Goal: Task Accomplishment & Management: Use online tool/utility

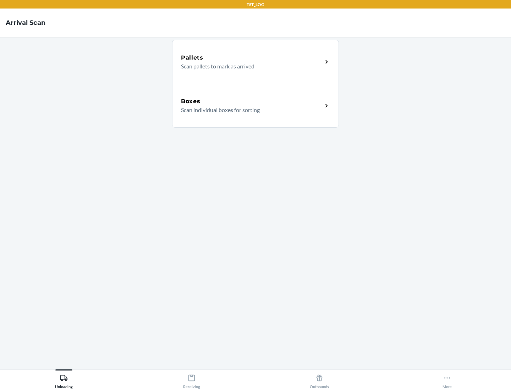
click at [252, 102] on div "Boxes" at bounding box center [252, 101] width 142 height 9
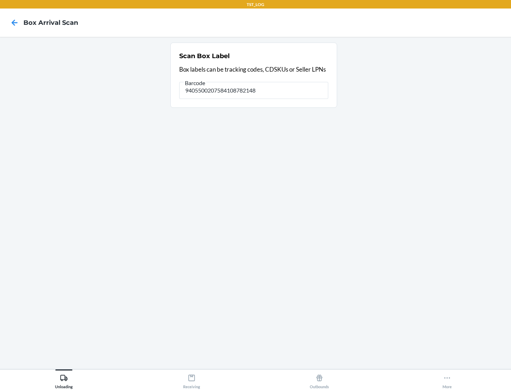
type input "9405500207584108782148"
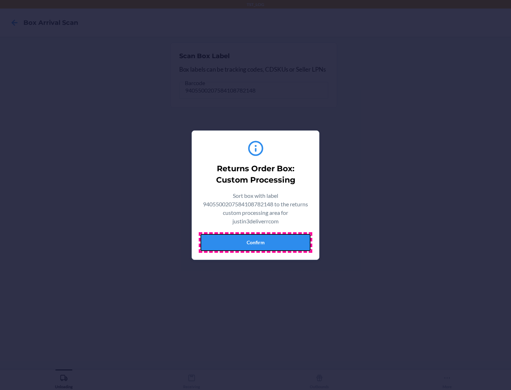
click at [256, 242] on button "Confirm" at bounding box center [256, 242] width 110 height 17
